Goal: Check status: Check status

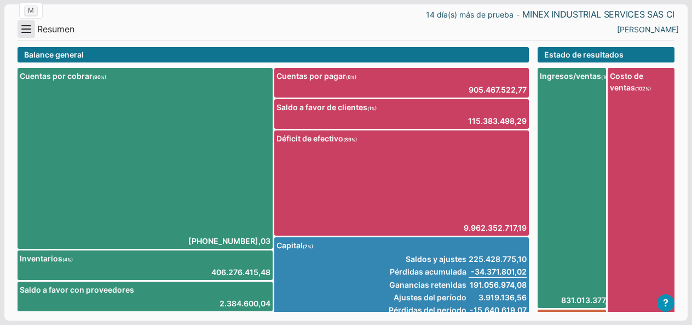
click at [27, 28] on button "Menu" at bounding box center [27, 29] width 18 height 18
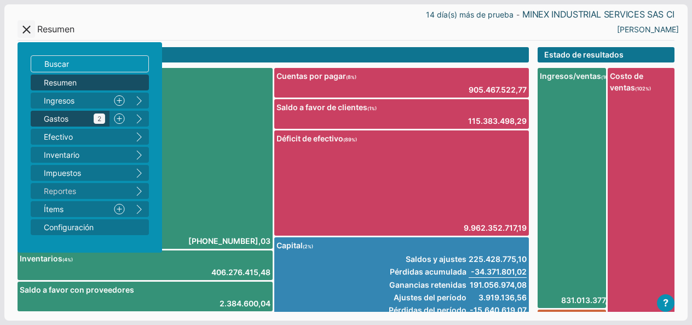
click at [59, 116] on span "Gastos 2" at bounding box center [74, 118] width 61 height 11
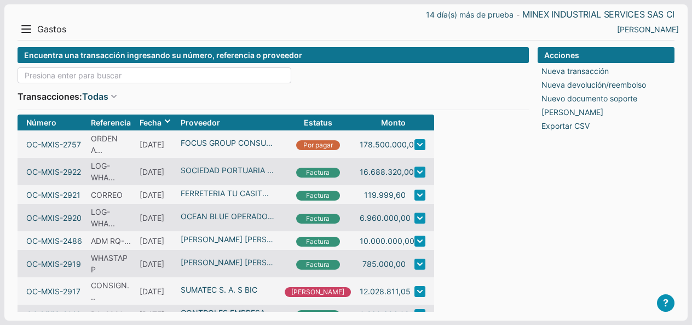
click at [73, 69] on input at bounding box center [155, 75] width 274 height 16
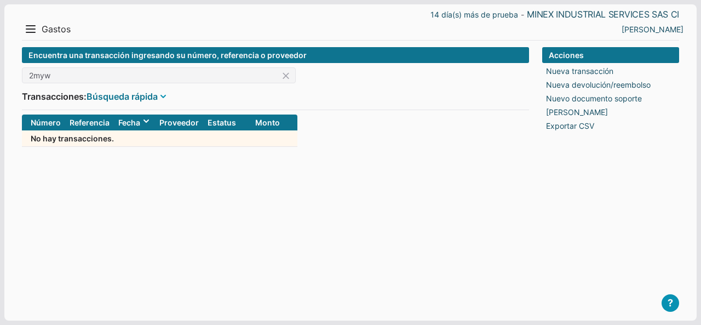
click at [101, 97] on link "Búsqueda rápida" at bounding box center [122, 96] width 71 height 13
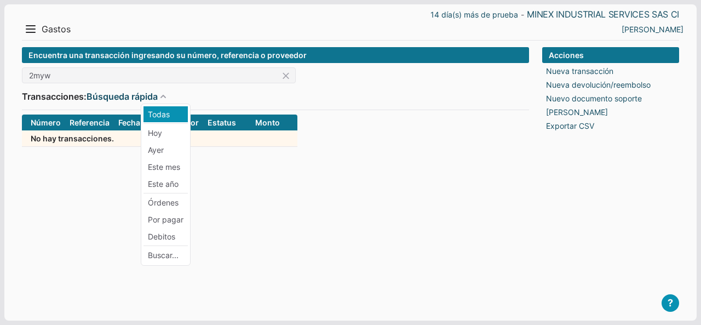
click at [148, 112] on li "Todas" at bounding box center [165, 114] width 44 height 16
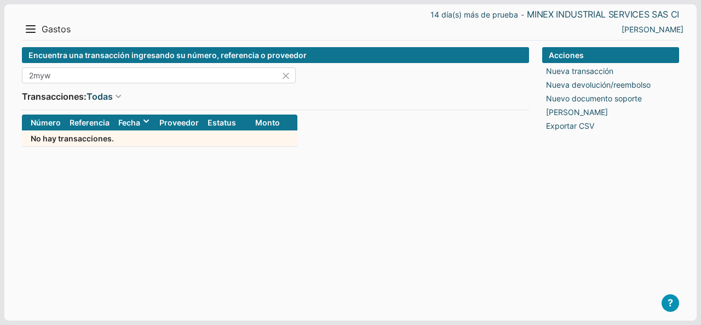
click at [84, 78] on input "2myw" at bounding box center [159, 75] width 274 height 16
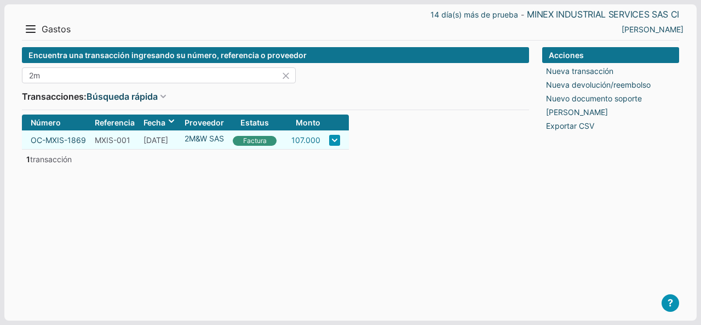
type input "2m"
click at [304, 136] on link "107.000" at bounding box center [305, 139] width 29 height 11
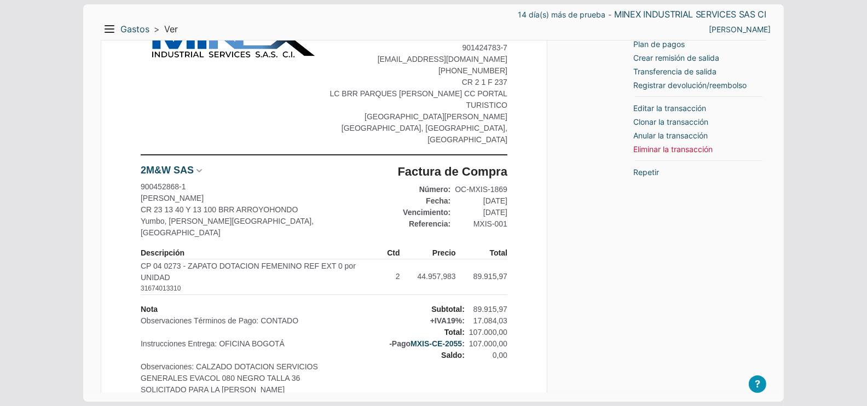
scroll to position [88, 0]
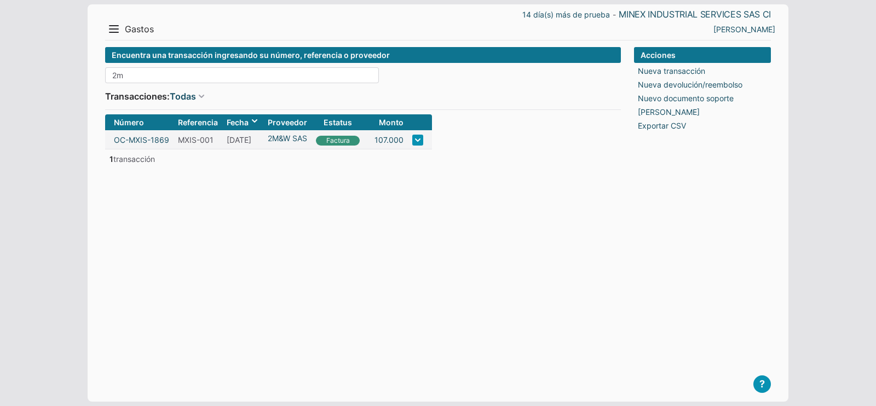
click at [145, 76] on input "2m" at bounding box center [242, 75] width 274 height 16
type input "2"
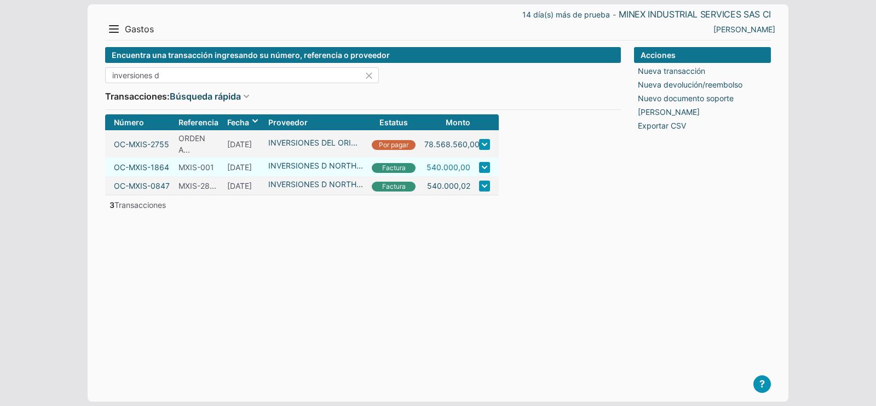
type input "inversiones d"
click at [450, 166] on link "540.000,00" at bounding box center [449, 167] width 44 height 11
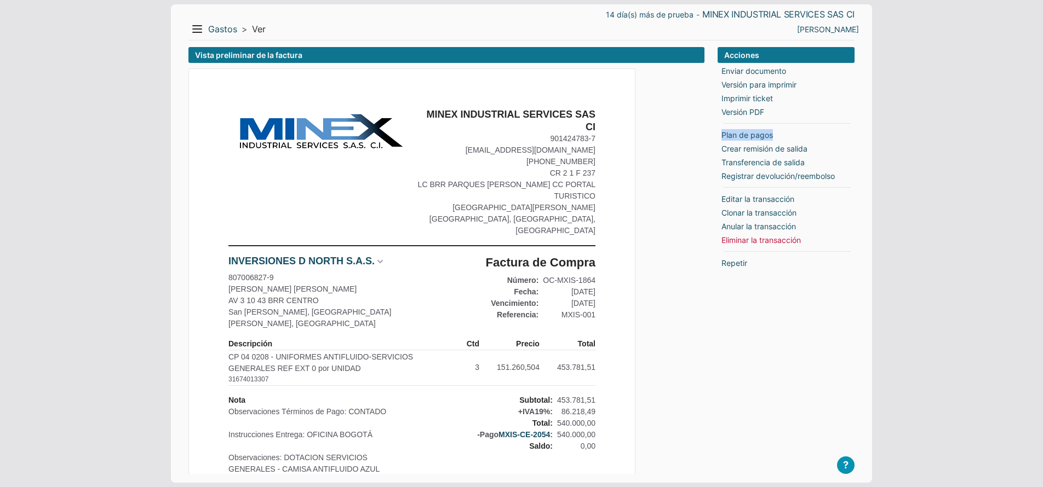
drag, startPoint x: 1040, startPoint y: 112, endPoint x: 1046, endPoint y: 128, distance: 16.5
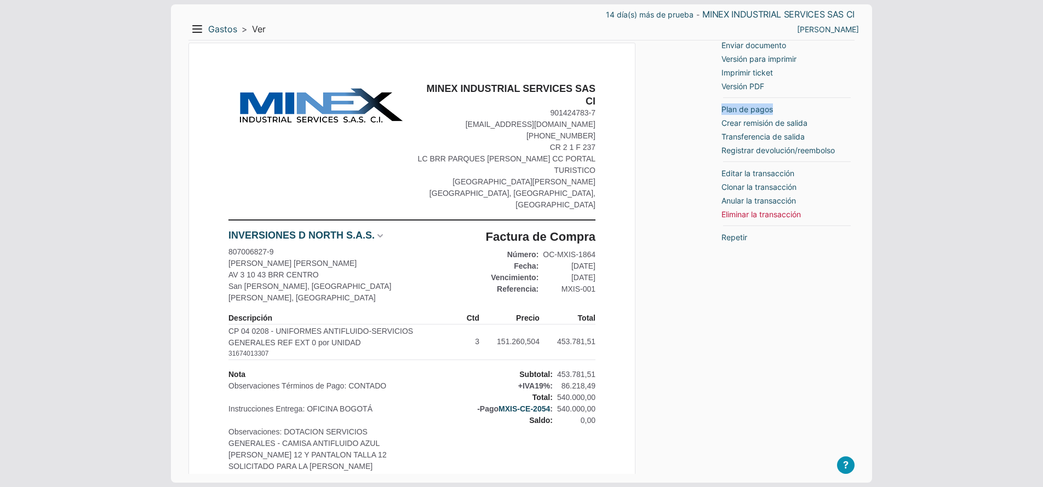
scroll to position [36, 0]
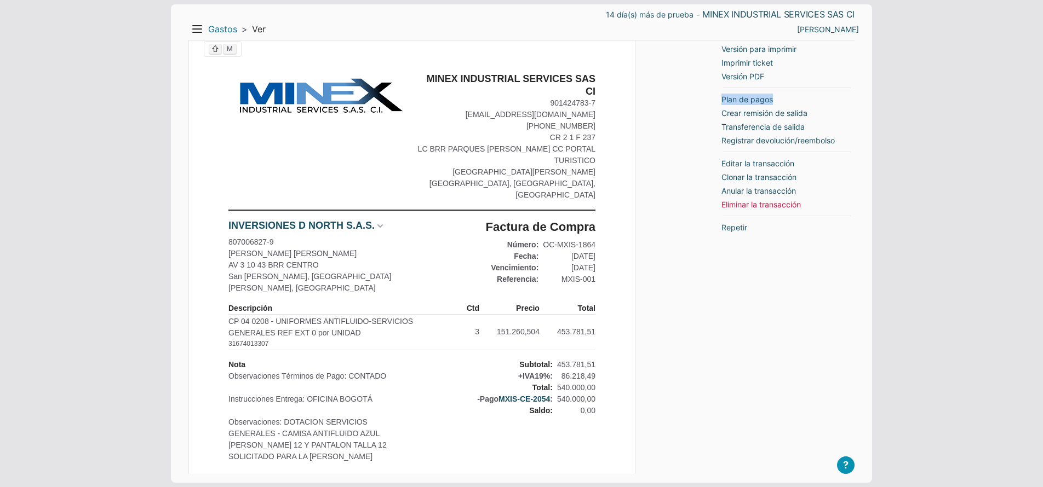
click at [221, 25] on link "Gastos" at bounding box center [222, 29] width 29 height 11
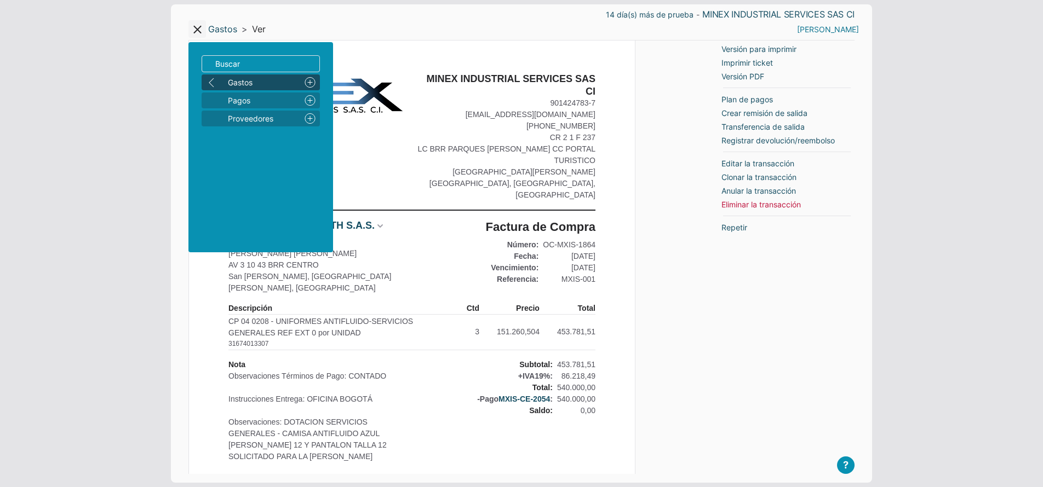
drag, startPoint x: 837, startPoint y: 38, endPoint x: 835, endPoint y: 31, distance: 8.0
click at [838, 38] on header "14 día(s) más de prueba - MINEX INDUSTRIAL SERVICES SAS CI Menu Resumen Ingreso…" at bounding box center [521, 22] width 666 height 36
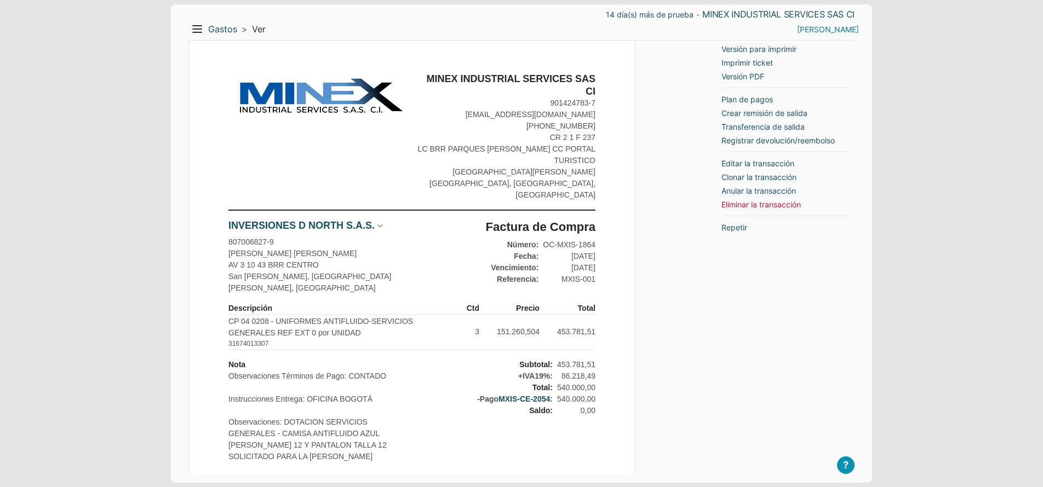
click at [835, 31] on link "[PERSON_NAME]" at bounding box center [828, 29] width 62 height 11
click at [831, 72] on li "Salir" at bounding box center [836, 68] width 49 height 16
